Goal: Task Accomplishment & Management: Complete application form

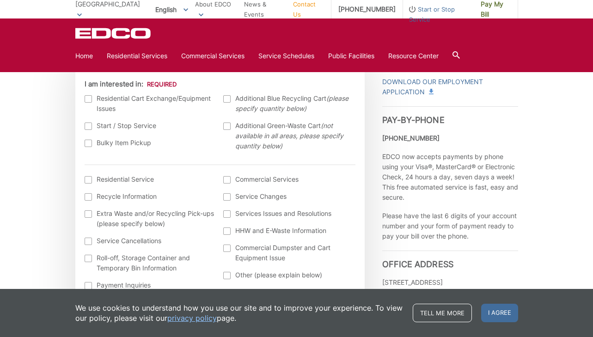
scroll to position [295, 0]
click at [86, 98] on div at bounding box center [88, 98] width 7 height 7
click at [0, 0] on input "I am interested in:" at bounding box center [0, 0] width 0 height 0
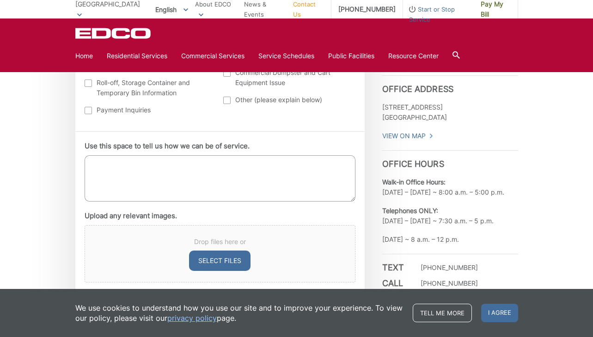
scroll to position [474, 0]
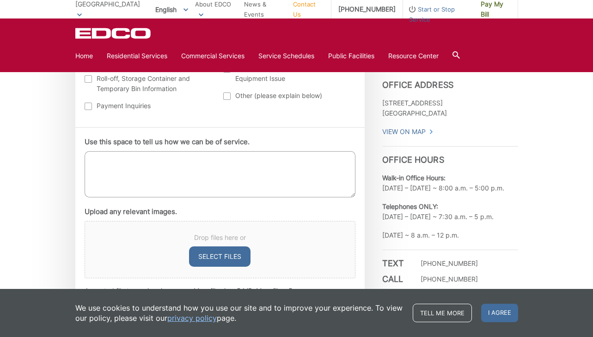
click at [136, 179] on textarea "Use this space to tell us how we can be of service." at bounding box center [220, 174] width 271 height 46
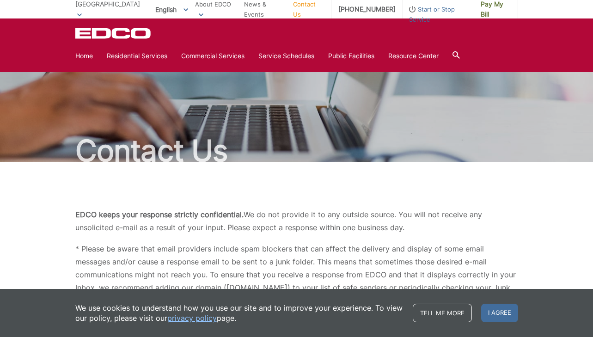
scroll to position [0, 0]
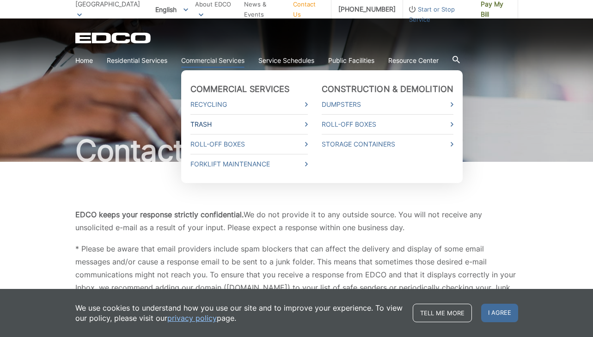
click at [308, 124] on icon at bounding box center [306, 124] width 3 height 5
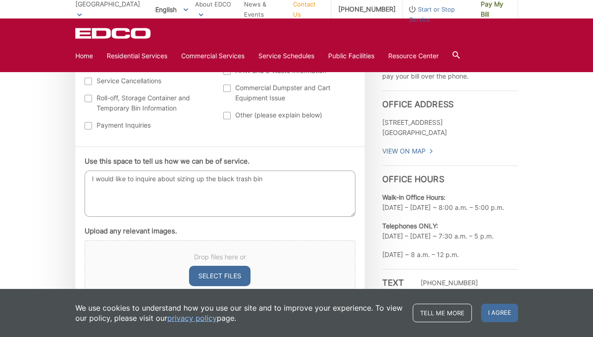
scroll to position [524, 0]
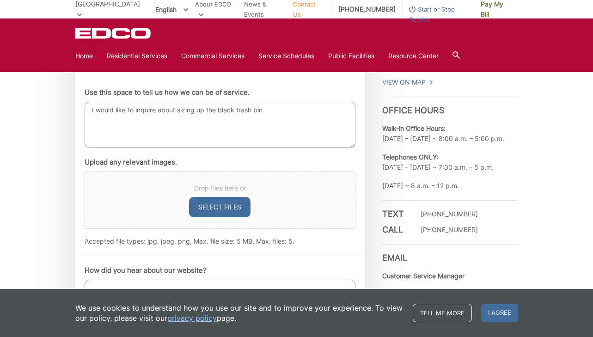
click at [265, 117] on textarea "I would like to inquire about sizing up the black trash bin" at bounding box center [220, 125] width 271 height 46
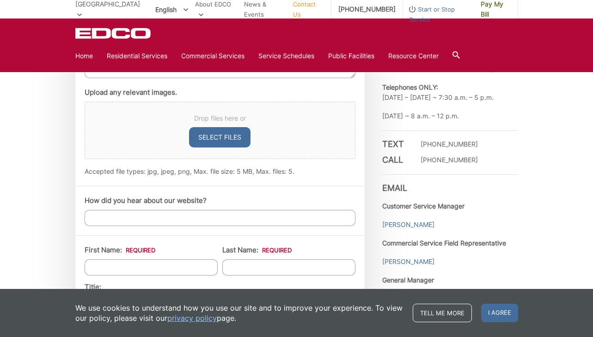
scroll to position [601, 0]
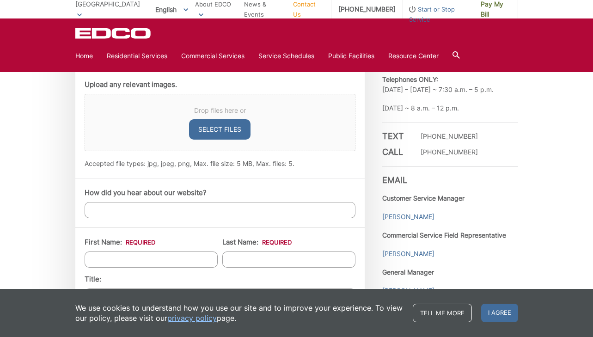
type textarea "I would like to inquire about sizing up the black trash bin from the current si…"
click at [237, 210] on input "How did you hear about our website?" at bounding box center [220, 210] width 271 height 16
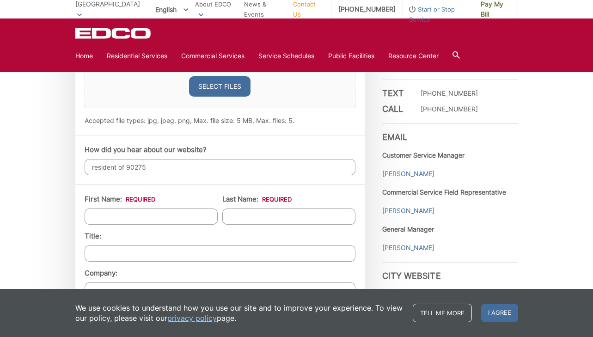
scroll to position [648, 0]
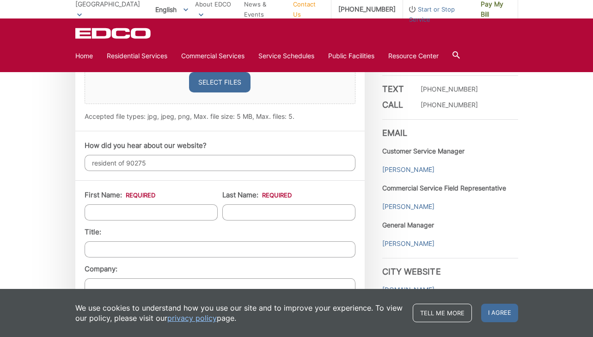
type input "resident of 90275"
type input "V"
type input "Brian"
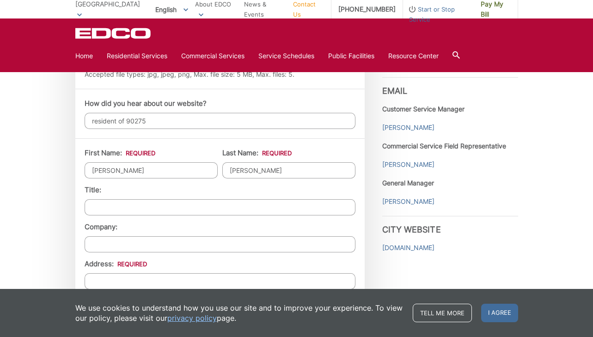
scroll to position [705, 0]
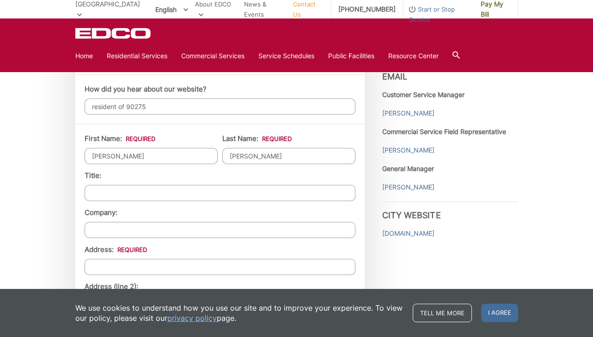
type input "Landis"
click at [165, 196] on input "Title:" at bounding box center [220, 193] width 271 height 16
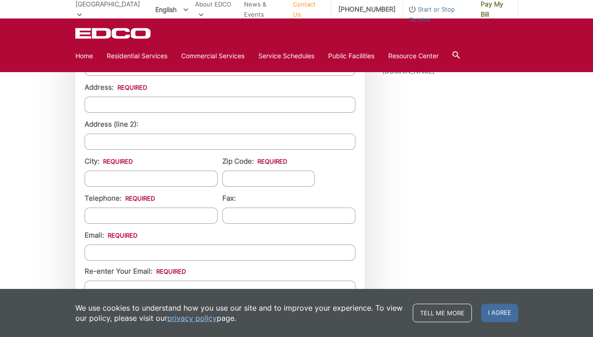
scroll to position [869, 0]
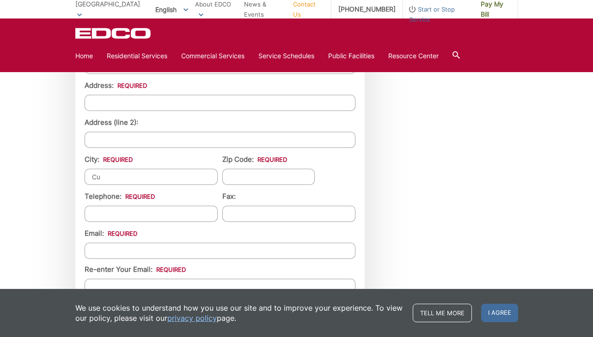
type input "C"
type input "E"
type input "Rancho"
type input "[GEOGRAPHIC_DATA]"
type input "90275"
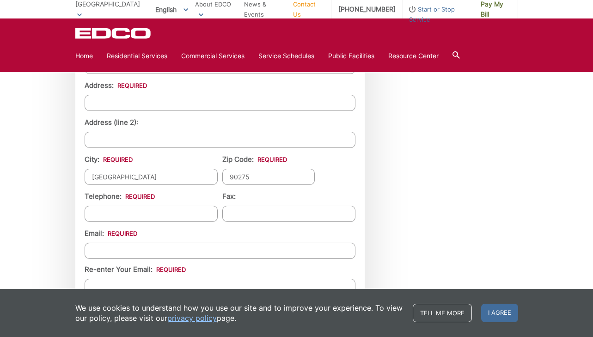
click at [103, 211] on input "(___) ___-____" at bounding box center [151, 214] width 133 height 16
type input "(___) ___-____"
click at [201, 214] on input "(___) ___-____" at bounding box center [151, 214] width 133 height 16
click at [187, 229] on div "Email: Re-enter Your Email:" at bounding box center [220, 261] width 271 height 67
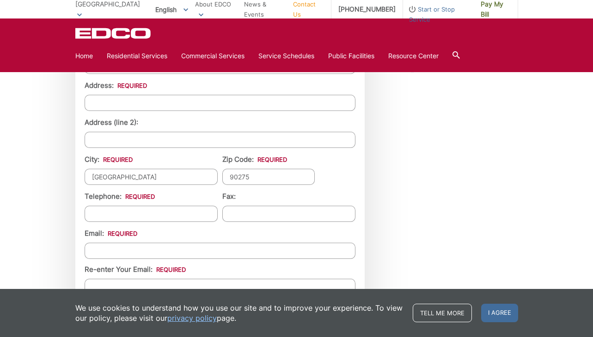
type input "(___) ___-____"
click at [200, 215] on input "(___) ___-____" at bounding box center [151, 214] width 133 height 16
click at [202, 214] on input "(___) ___-____" at bounding box center [151, 214] width 133 height 16
type input "(310) 890-6744"
type input "(___) ___-____"
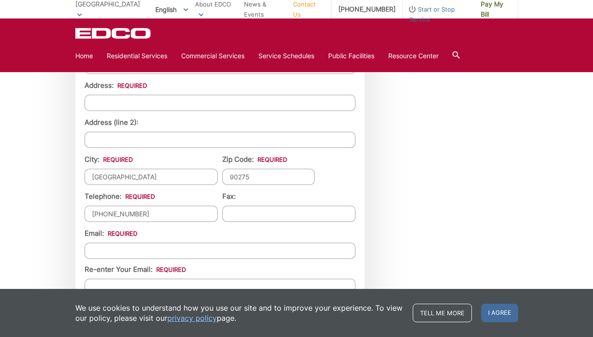
click at [161, 221] on input "(310) 890-6744" at bounding box center [151, 214] width 133 height 16
drag, startPoint x: 155, startPoint y: 215, endPoint x: 83, endPoint y: 215, distance: 72.6
click at [83, 215] on div "First Name: * Brian Last Name: * Landis Title: Company: Address: * Address (lin…" at bounding box center [220, 152] width 290 height 385
type input "(___) ___-____"
type input "(310) 890-6744"
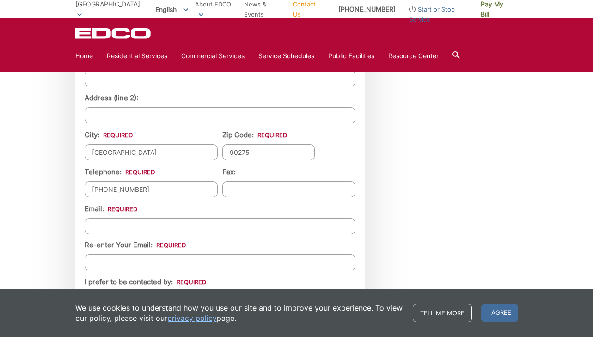
scroll to position [914, 0]
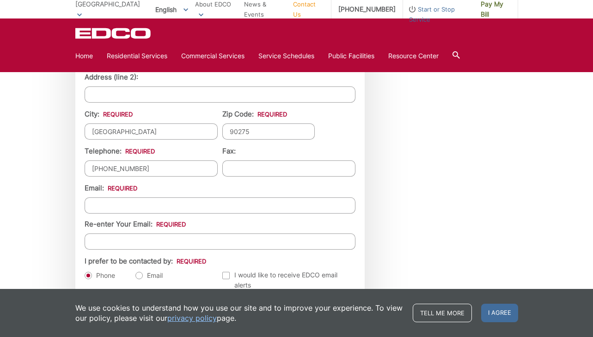
type input "keeleym.landis@gmail.com"
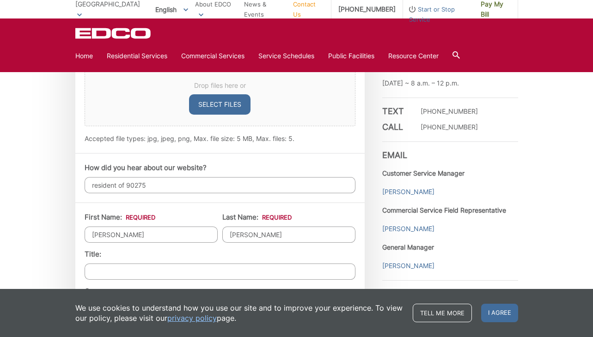
scroll to position [624, 0]
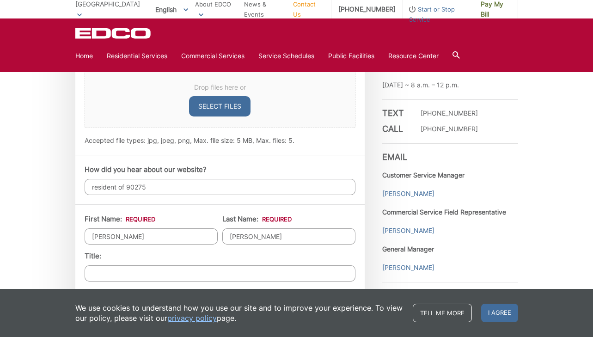
drag, startPoint x: 132, startPoint y: 235, endPoint x: 93, endPoint y: 235, distance: 39.3
click at [93, 235] on input "Brian" at bounding box center [151, 236] width 133 height 16
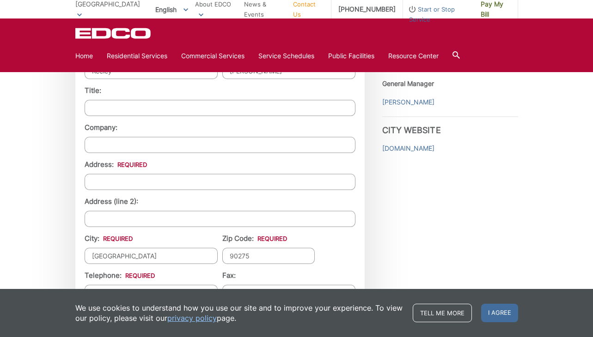
scroll to position [796, 0]
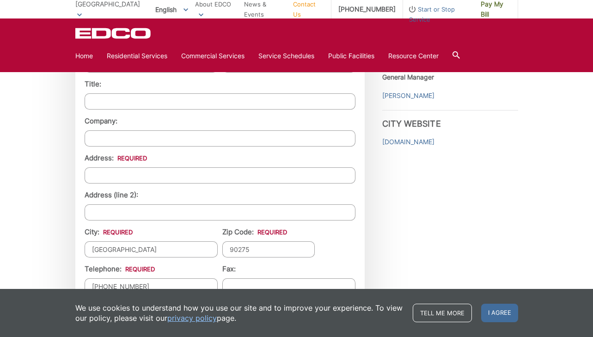
type input "Keeley"
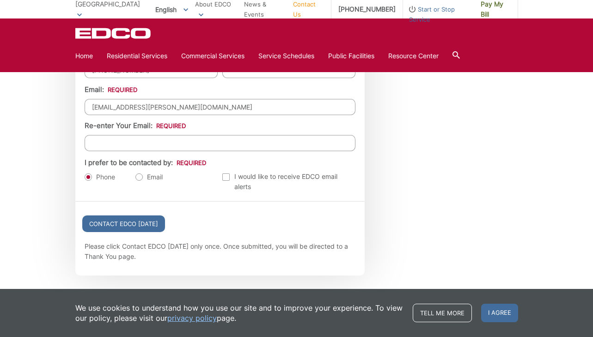
scroll to position [1016, 0]
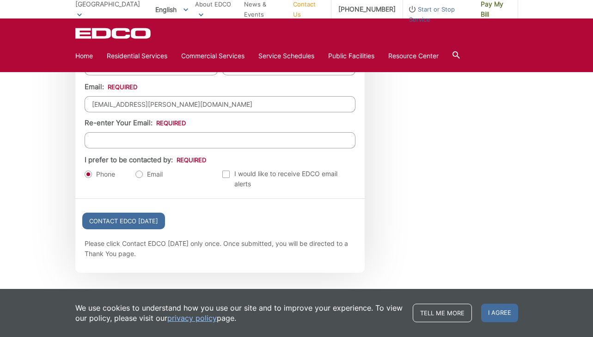
type input "1902 Trudie Dr."
click at [148, 149] on ul "First Name: * Keeley Last Name: * Landis Title: Company: Address: * 1902 Trudie…" at bounding box center [220, 6] width 271 height 366
type input "keeley"
type input "keeleym.ahearn@gmail.com"
click at [109, 106] on input "keeleym.landis@gmail.com" at bounding box center [220, 104] width 271 height 16
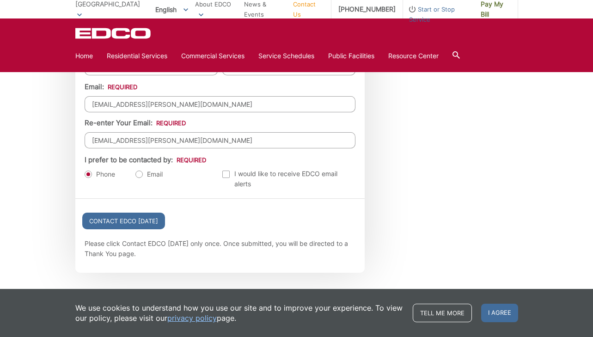
drag, startPoint x: 188, startPoint y: 105, endPoint x: 132, endPoint y: 107, distance: 56.4
click at [132, 107] on input "keeleym.landis@gmail.com" at bounding box center [220, 104] width 271 height 16
type input "keeleym.ahearn@gmail.com"
click at [179, 179] on ul "Phone Email" at bounding box center [151, 174] width 133 height 10
click at [141, 179] on label "Email" at bounding box center [149, 174] width 27 height 9
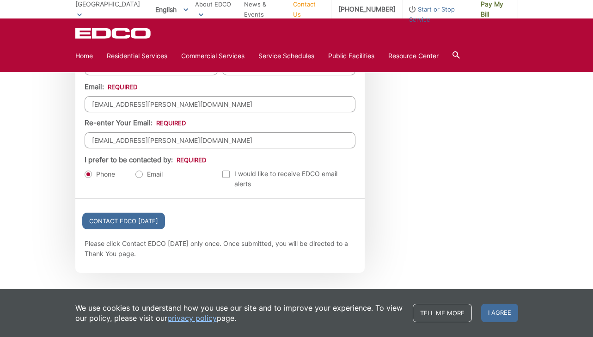
radio input "true"
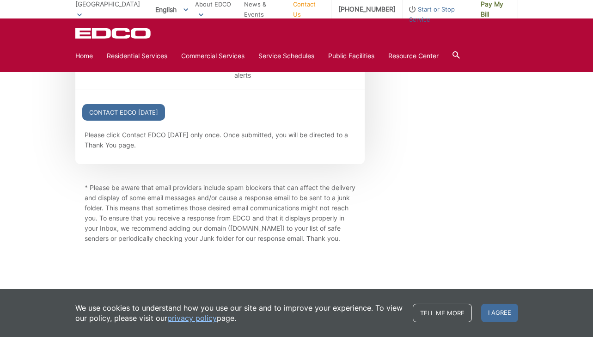
scroll to position [1135, 0]
click at [137, 104] on input "Contact EDCO Today" at bounding box center [123, 112] width 83 height 17
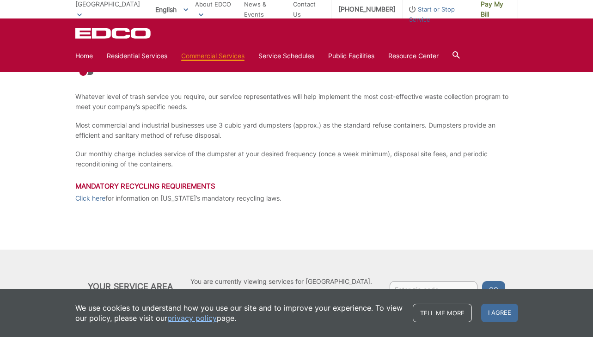
scroll to position [164, 0]
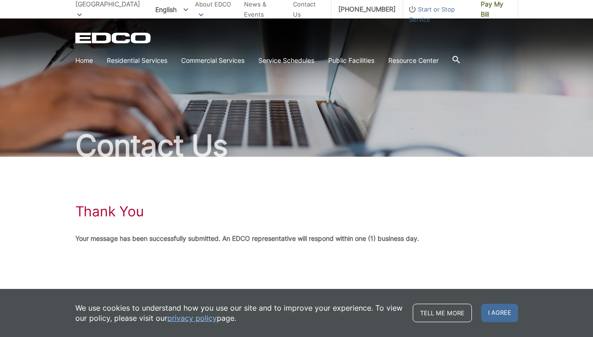
scroll to position [5, 0]
